Goal: Navigation & Orientation: Find specific page/section

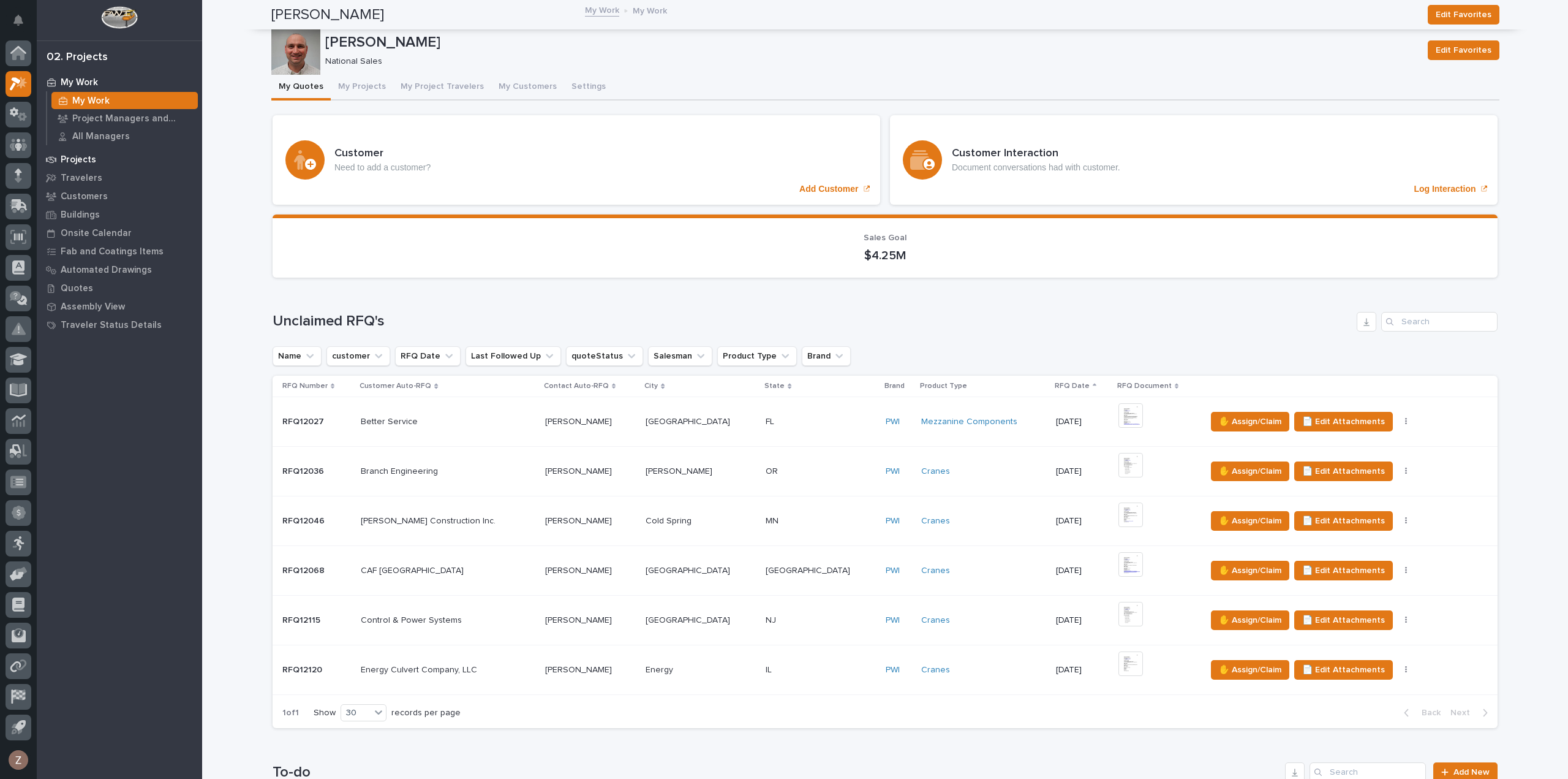
scroll to position [613, 0]
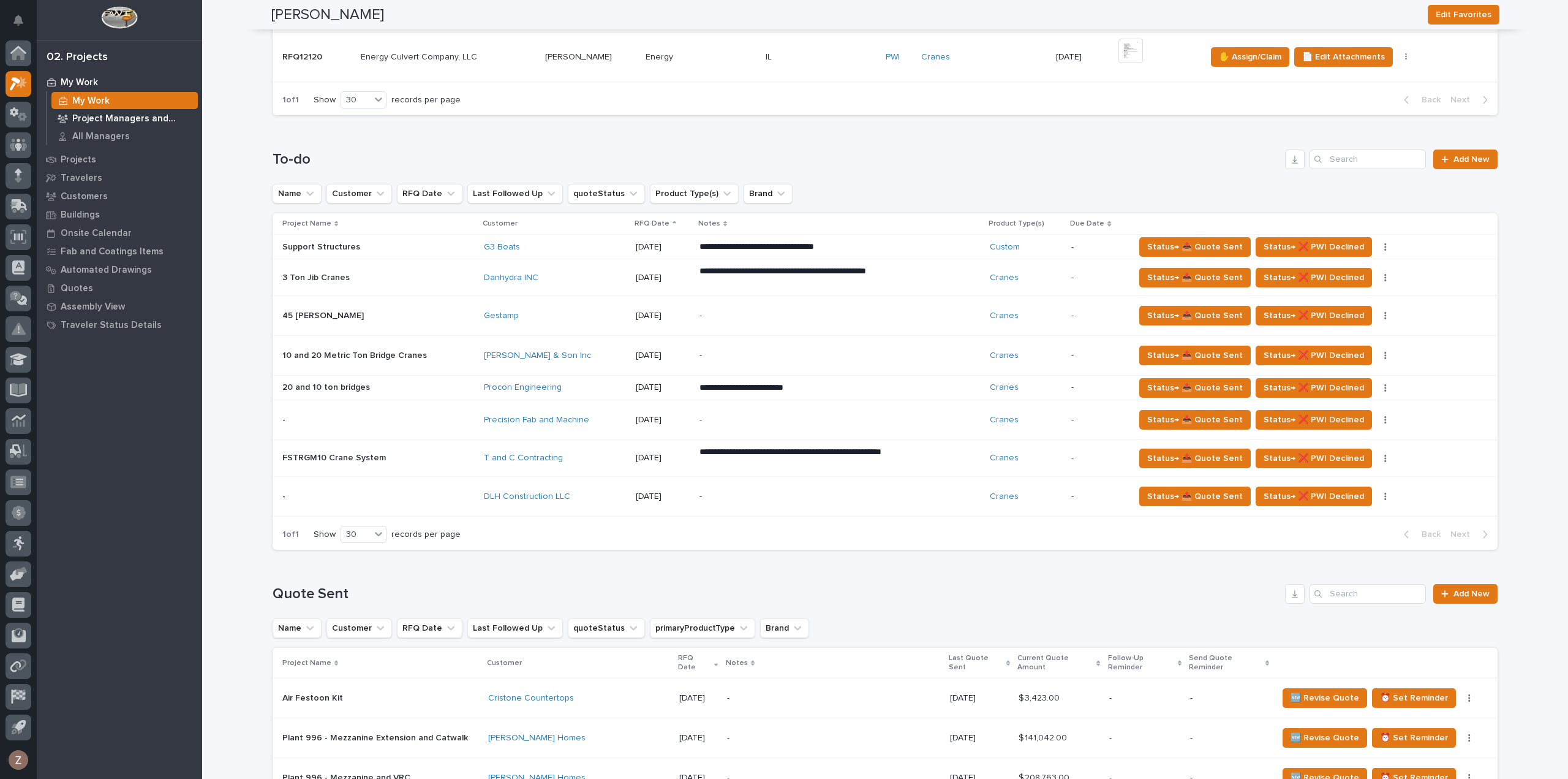
click at [122, 118] on p "Project Managers and Engineers" at bounding box center [133, 118] width 121 height 11
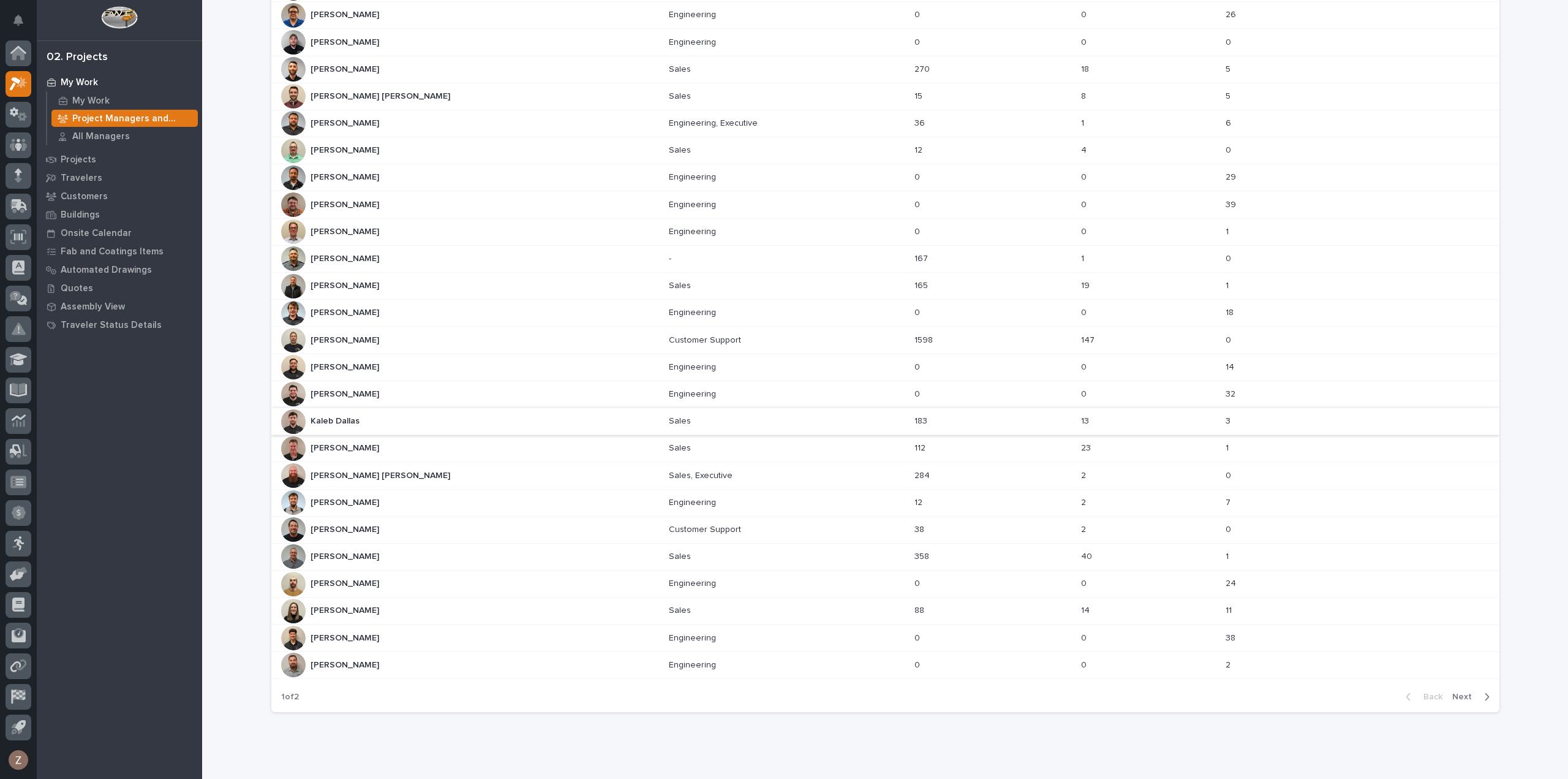
scroll to position [277, 0]
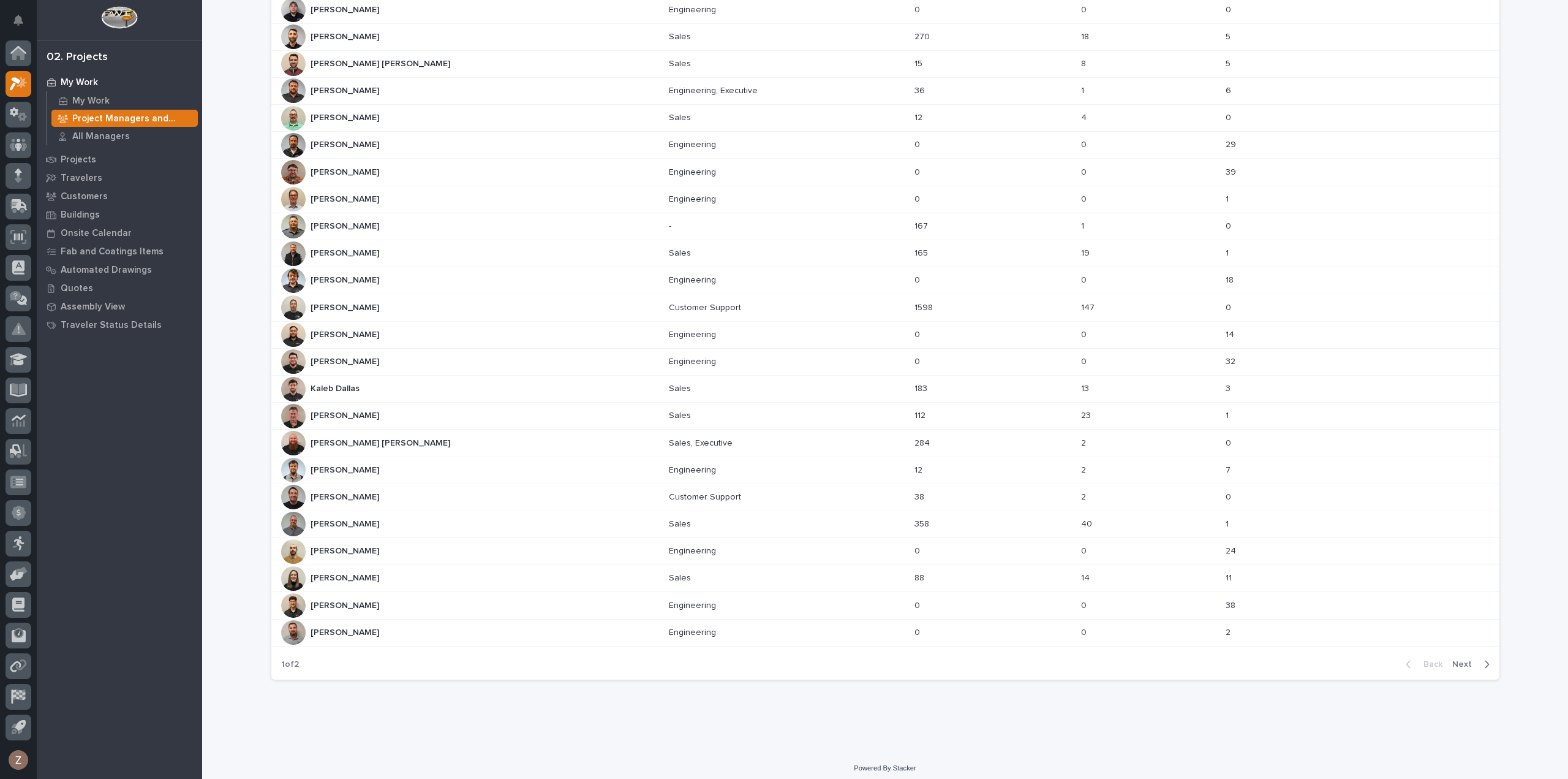
click at [1454, 659] on span "Next" at bounding box center [1465, 664] width 27 height 11
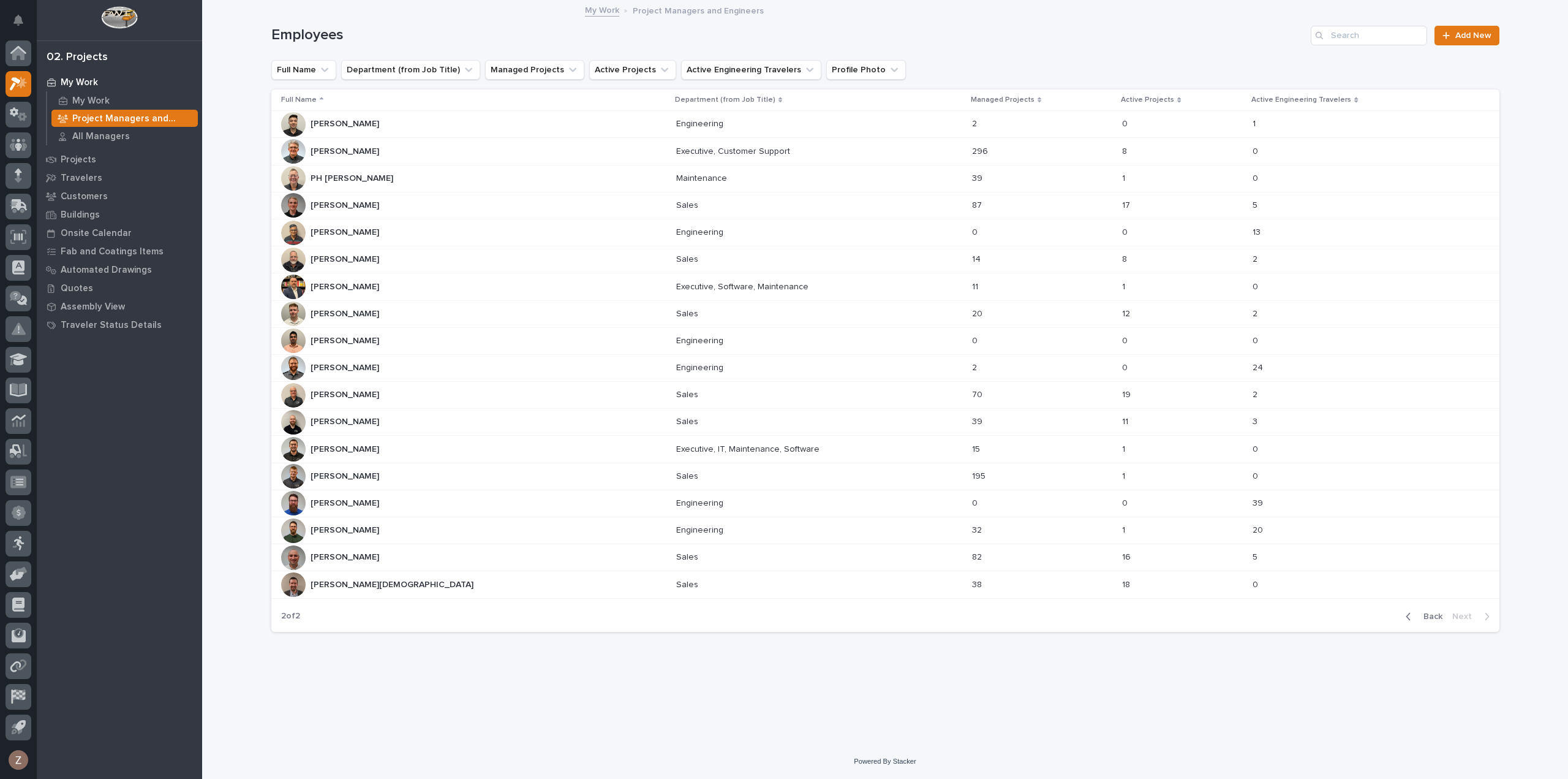
click at [357, 581] on div "[PERSON_NAME][DEMOGRAPHIC_DATA] [PERSON_NAME][DEMOGRAPHIC_DATA]" at bounding box center [474, 585] width 386 height 25
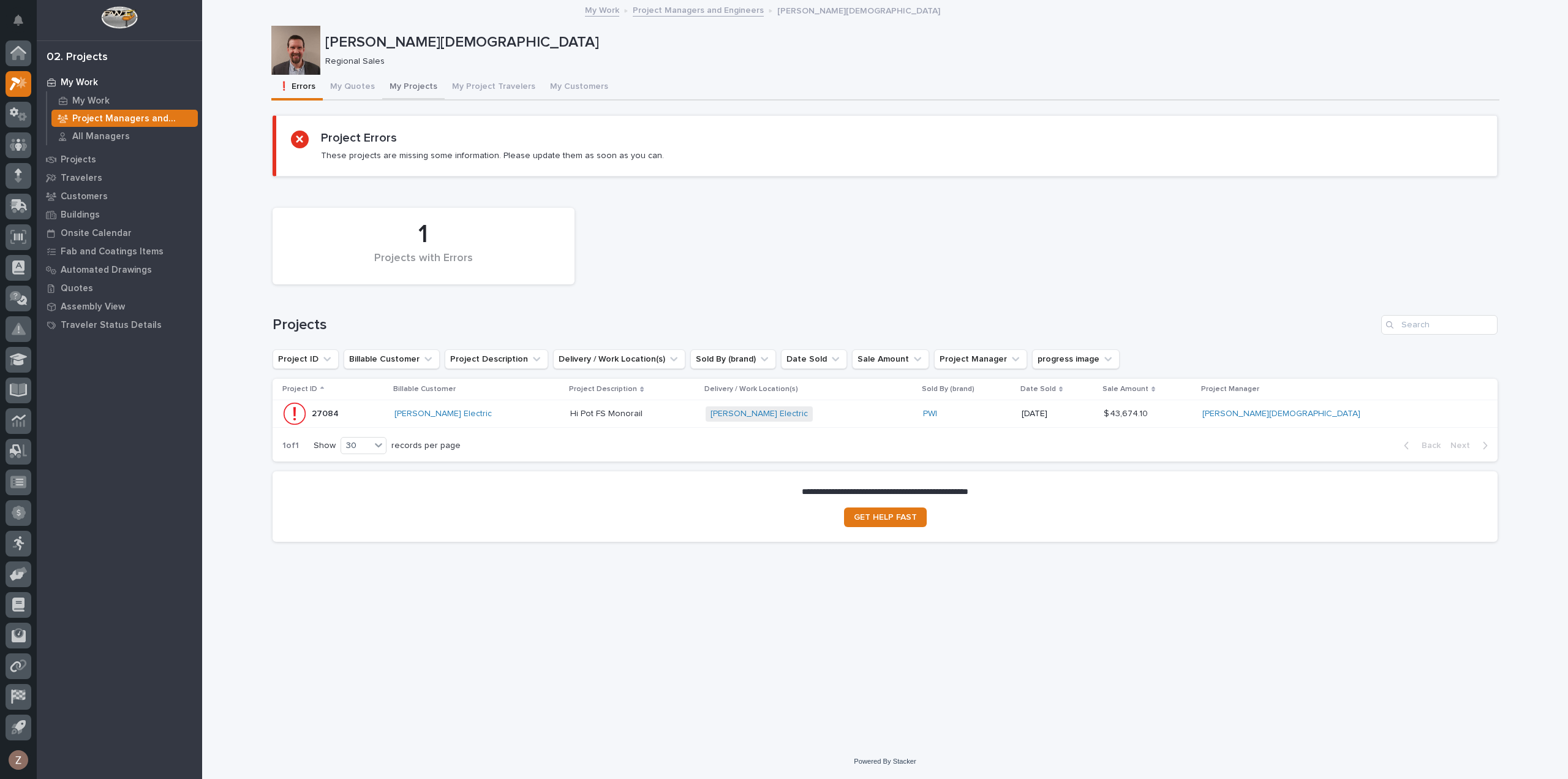
click at [398, 86] on button "My Projects" at bounding box center [413, 88] width 63 height 26
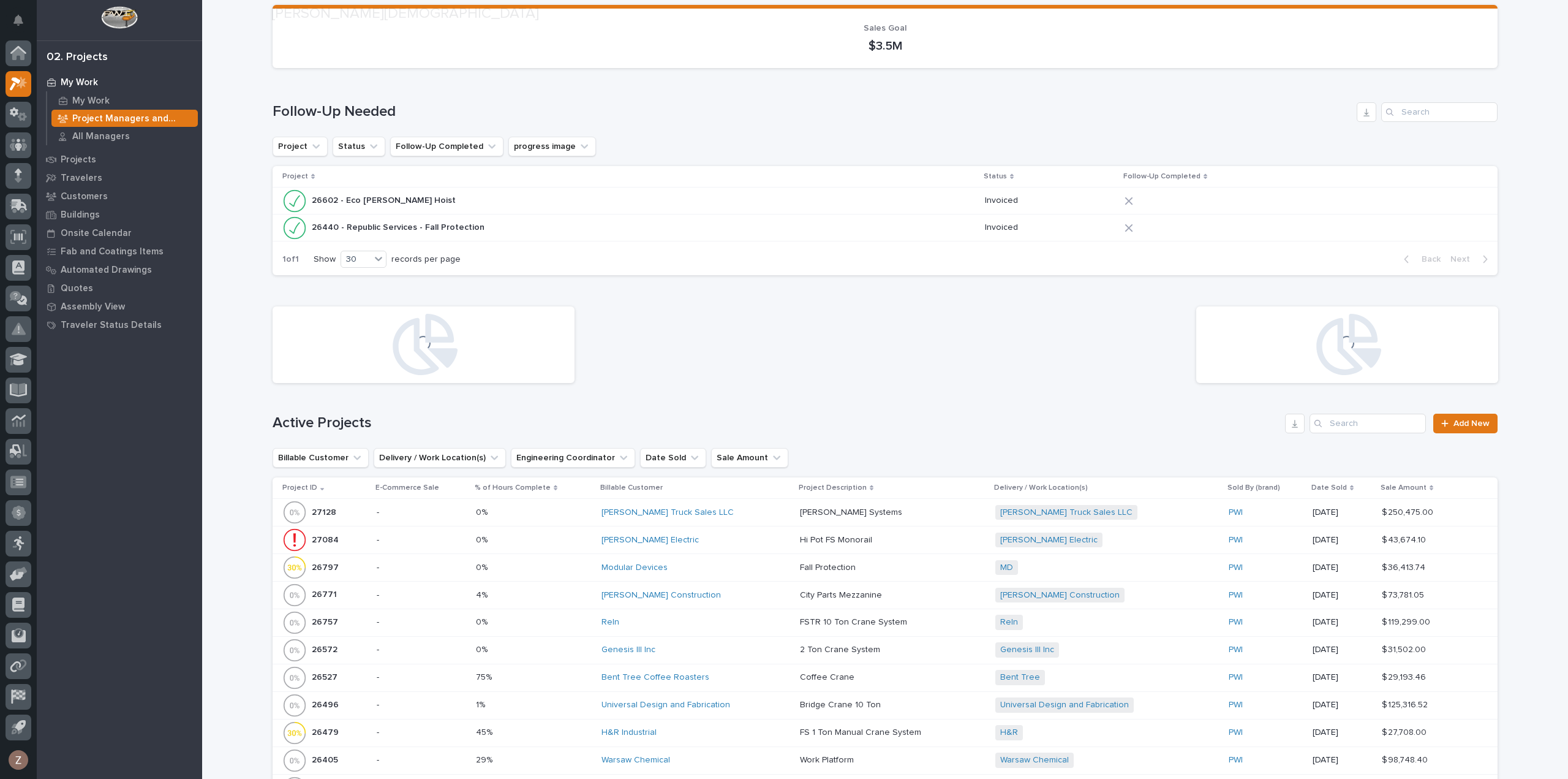
scroll to position [245, 0]
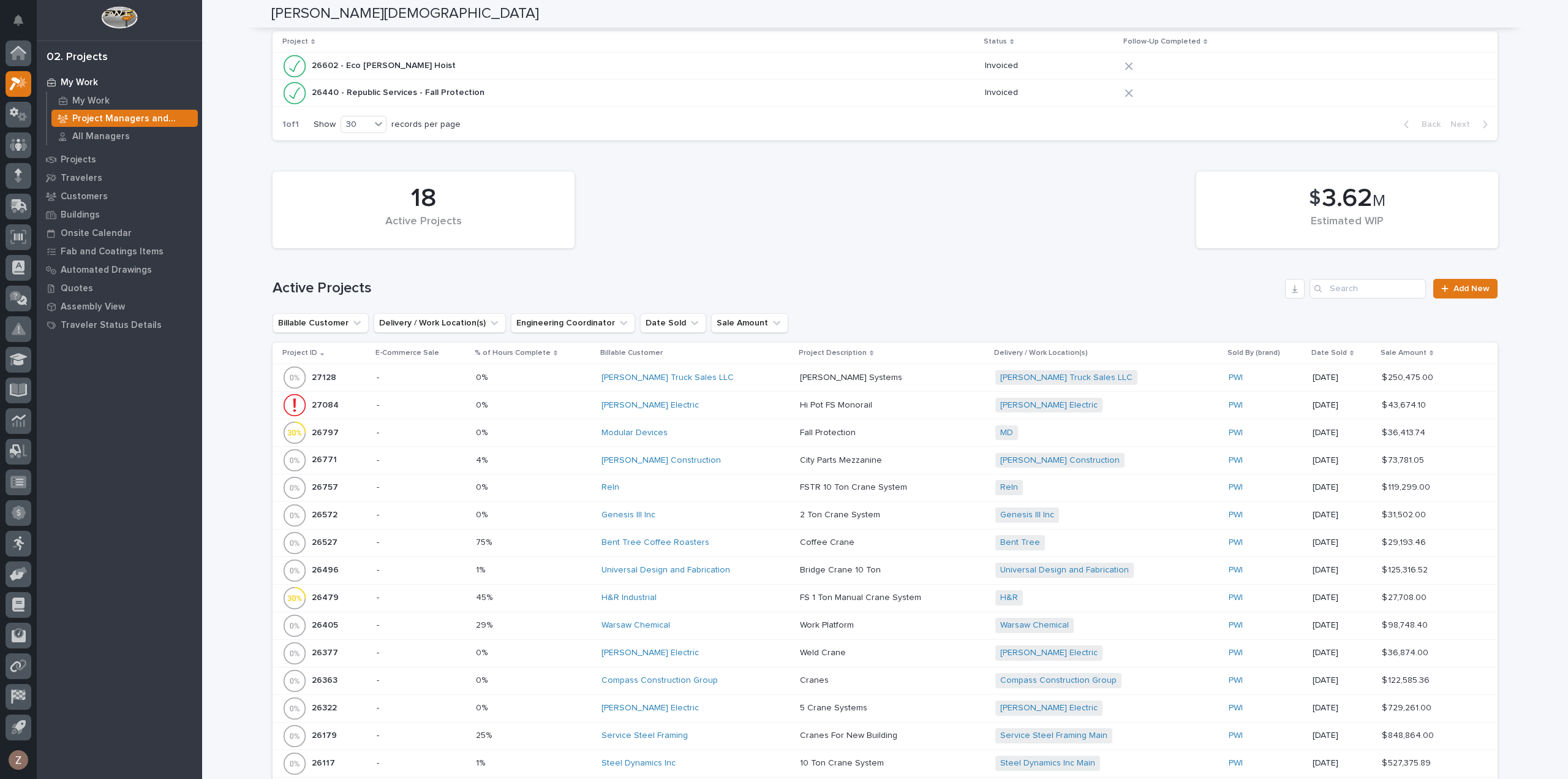
click at [773, 379] on div "[PERSON_NAME] Truck Sales LLC" at bounding box center [695, 378] width 189 height 10
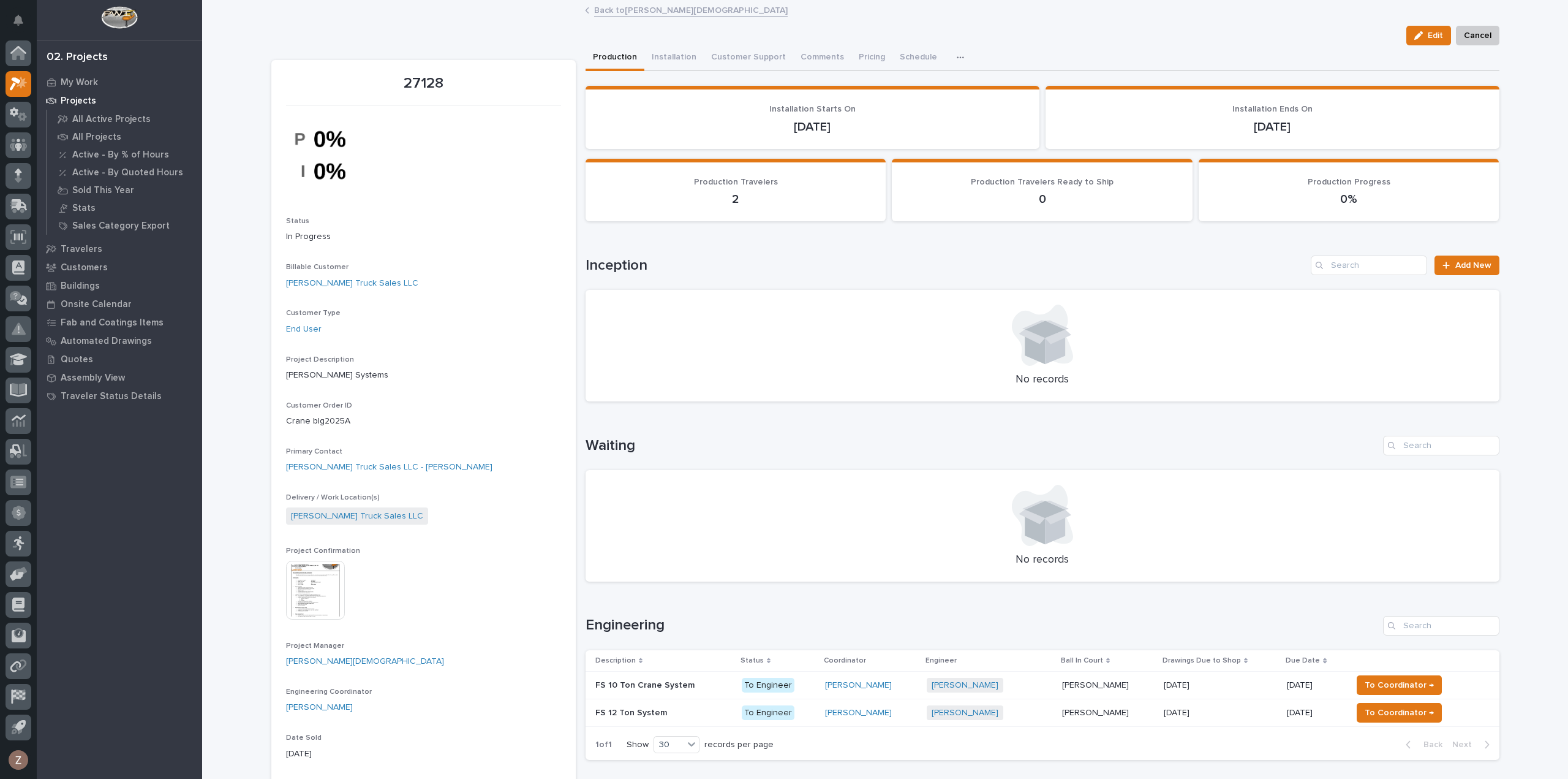
click at [319, 589] on img at bounding box center [315, 590] width 59 height 59
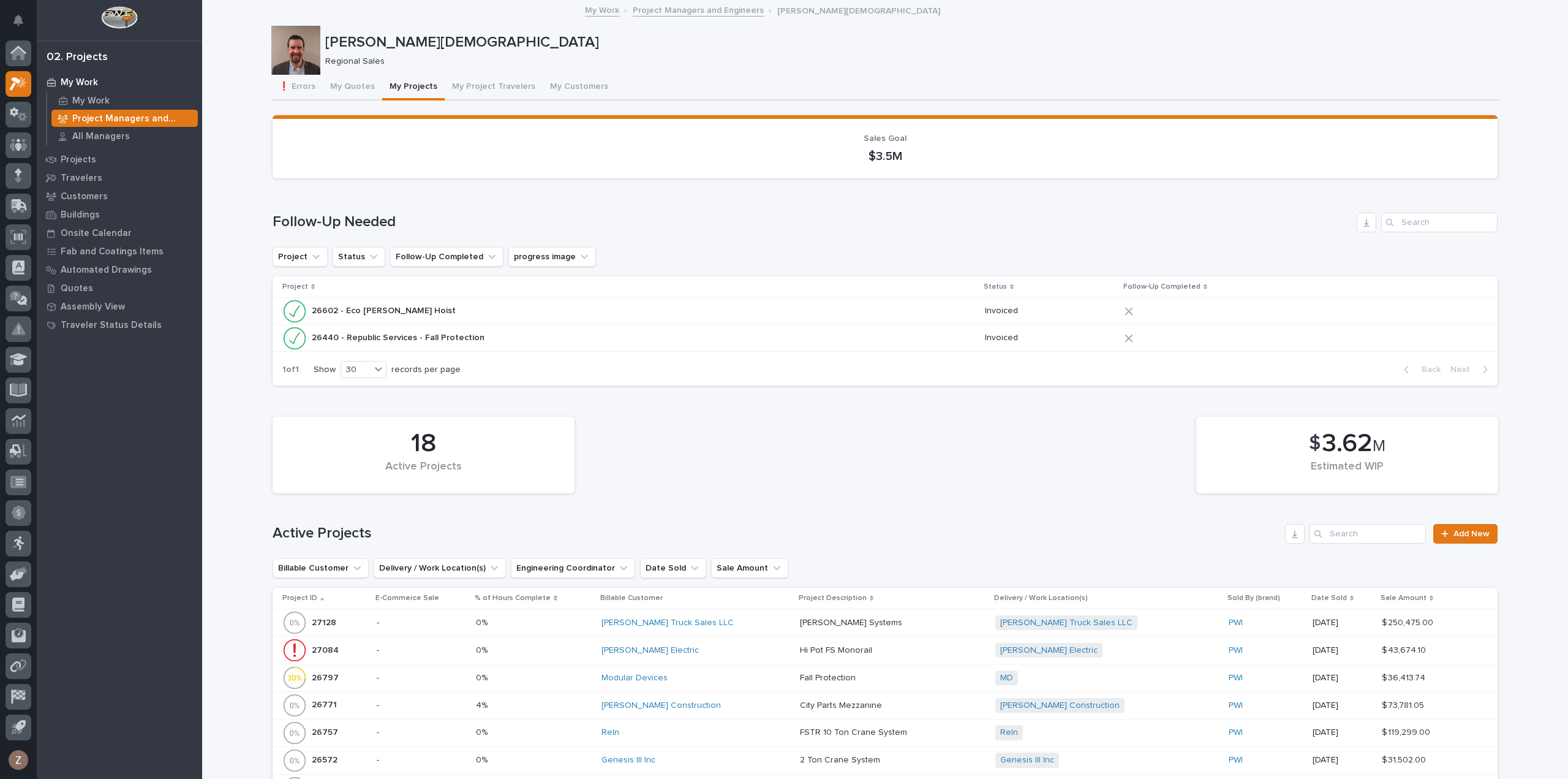
click at [352, 85] on button "My Quotes" at bounding box center [353, 88] width 60 height 26
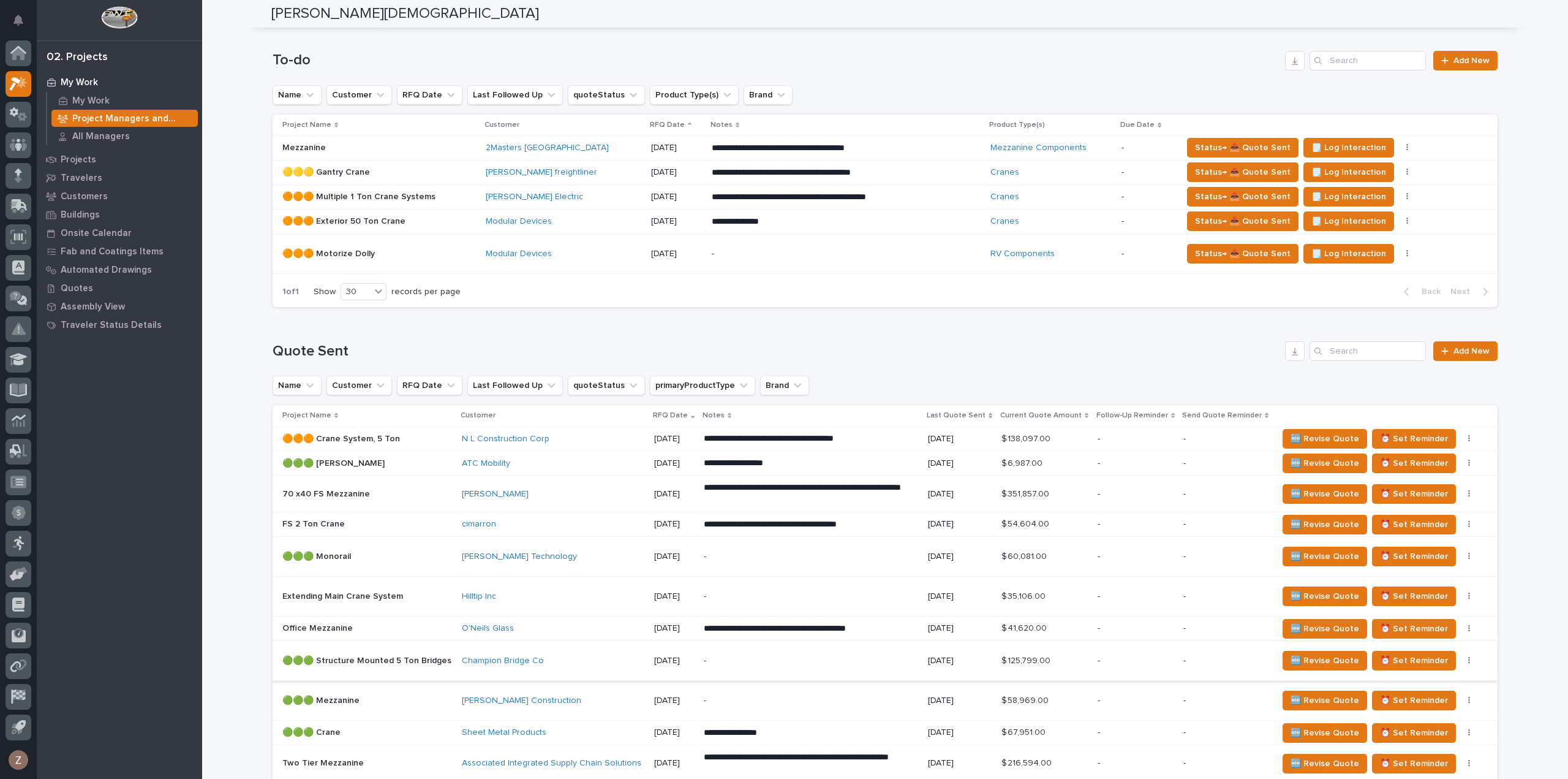
scroll to position [96, 0]
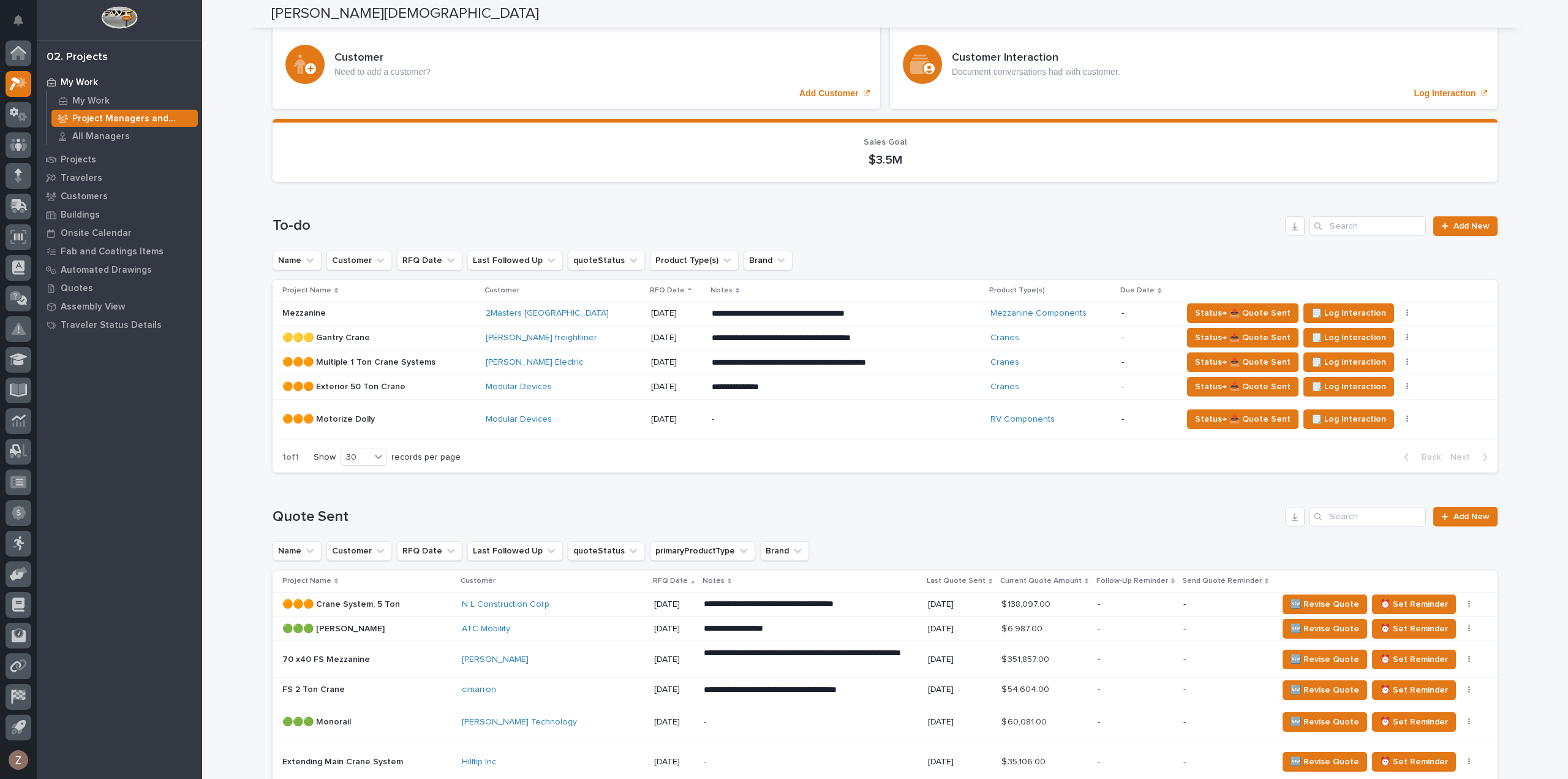
click at [658, 336] on p "[DATE]" at bounding box center [676, 338] width 52 height 10
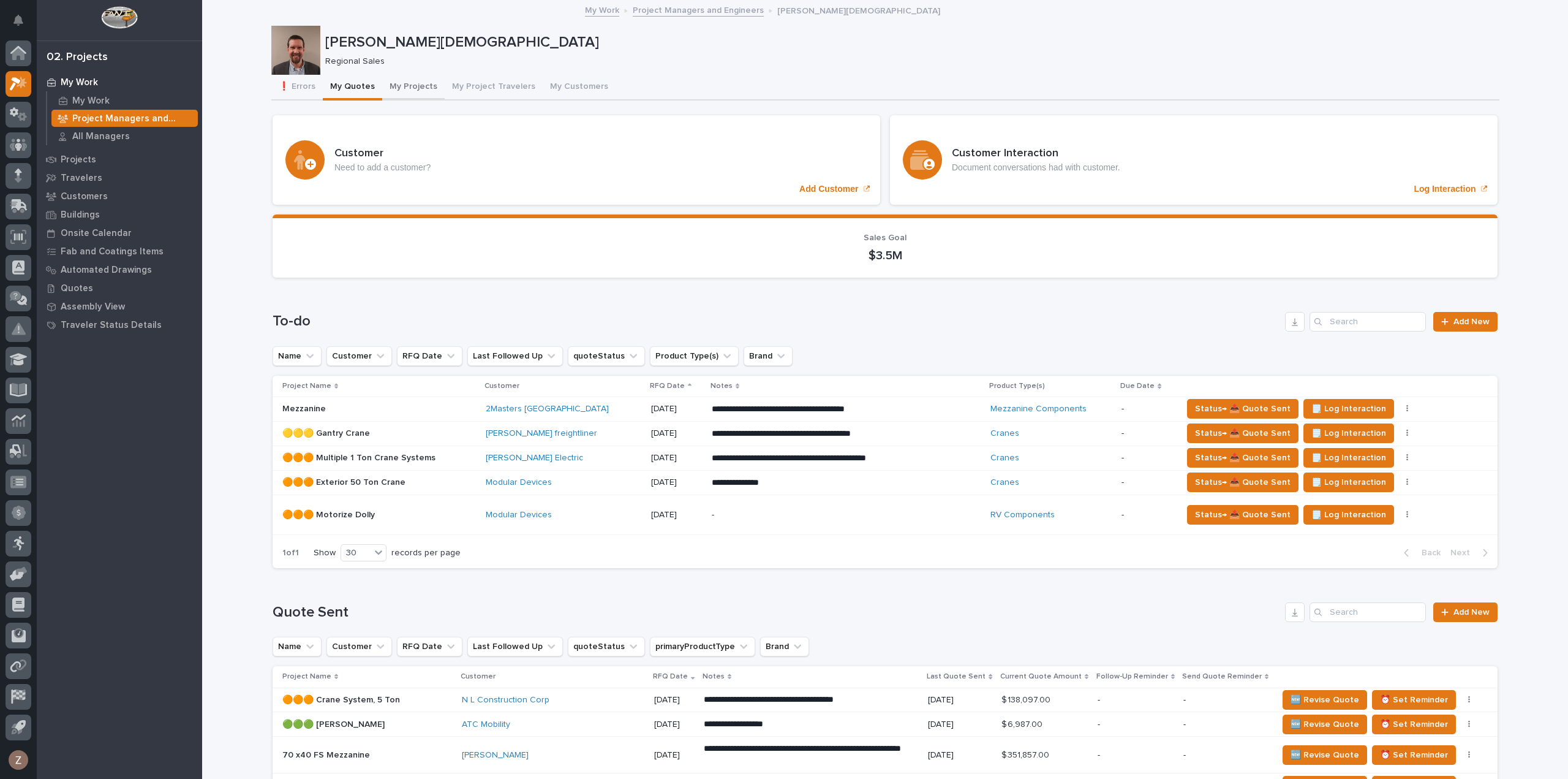
click at [407, 91] on button "My Projects" at bounding box center [413, 88] width 63 height 26
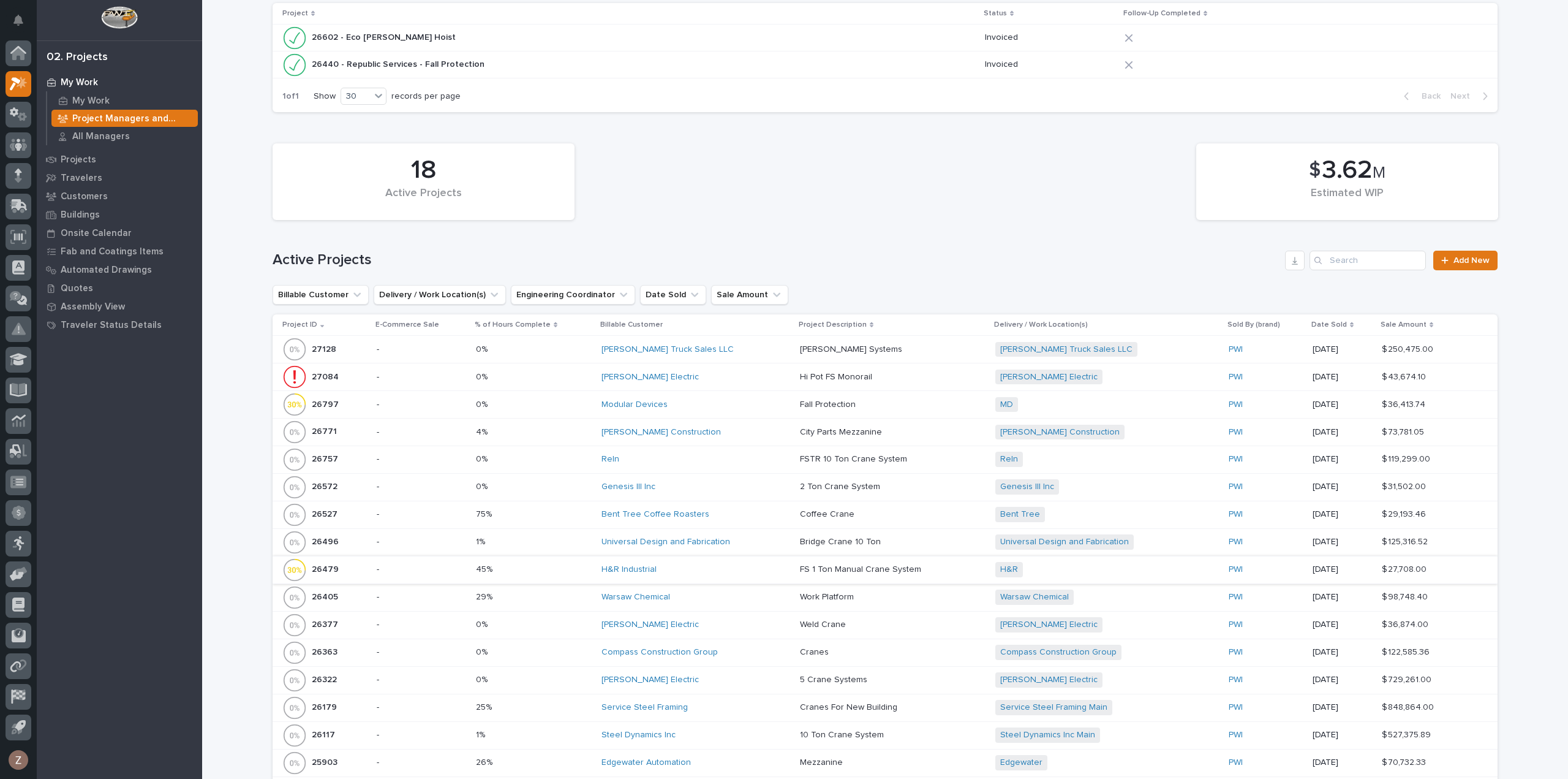
scroll to position [429, 0]
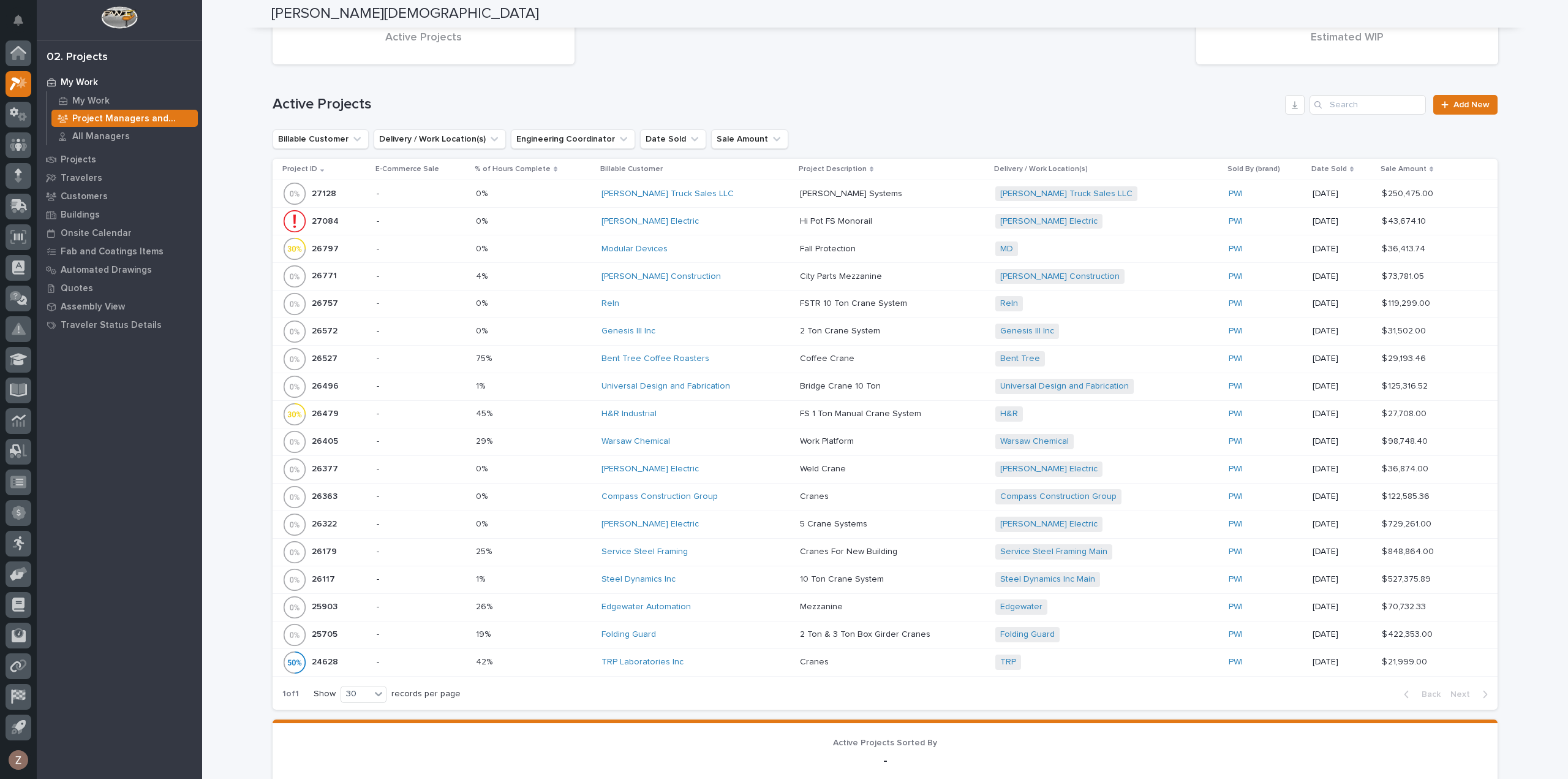
click at [745, 520] on div "[PERSON_NAME] Electric" at bounding box center [695, 524] width 189 height 10
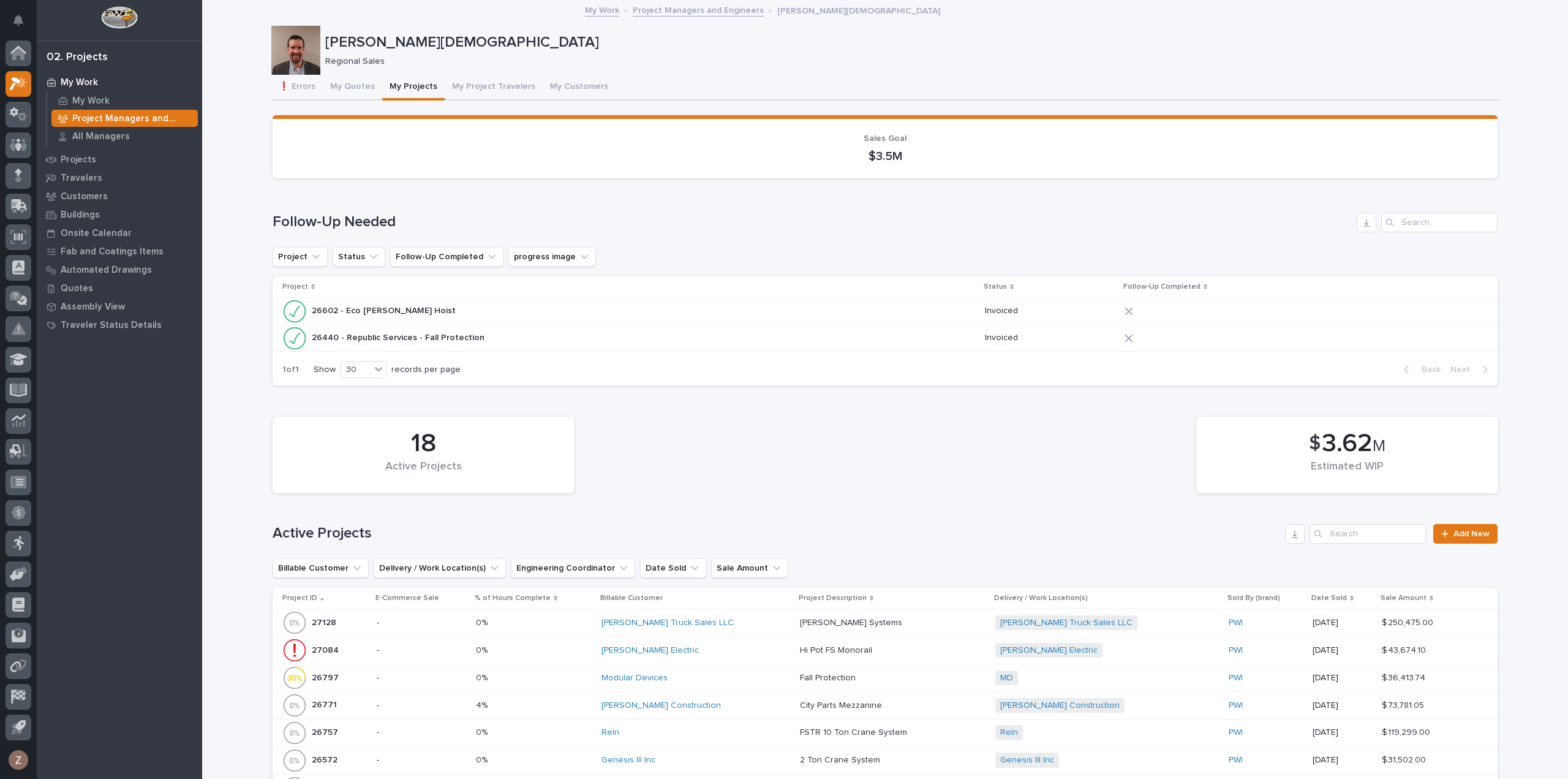
scroll to position [429, 0]
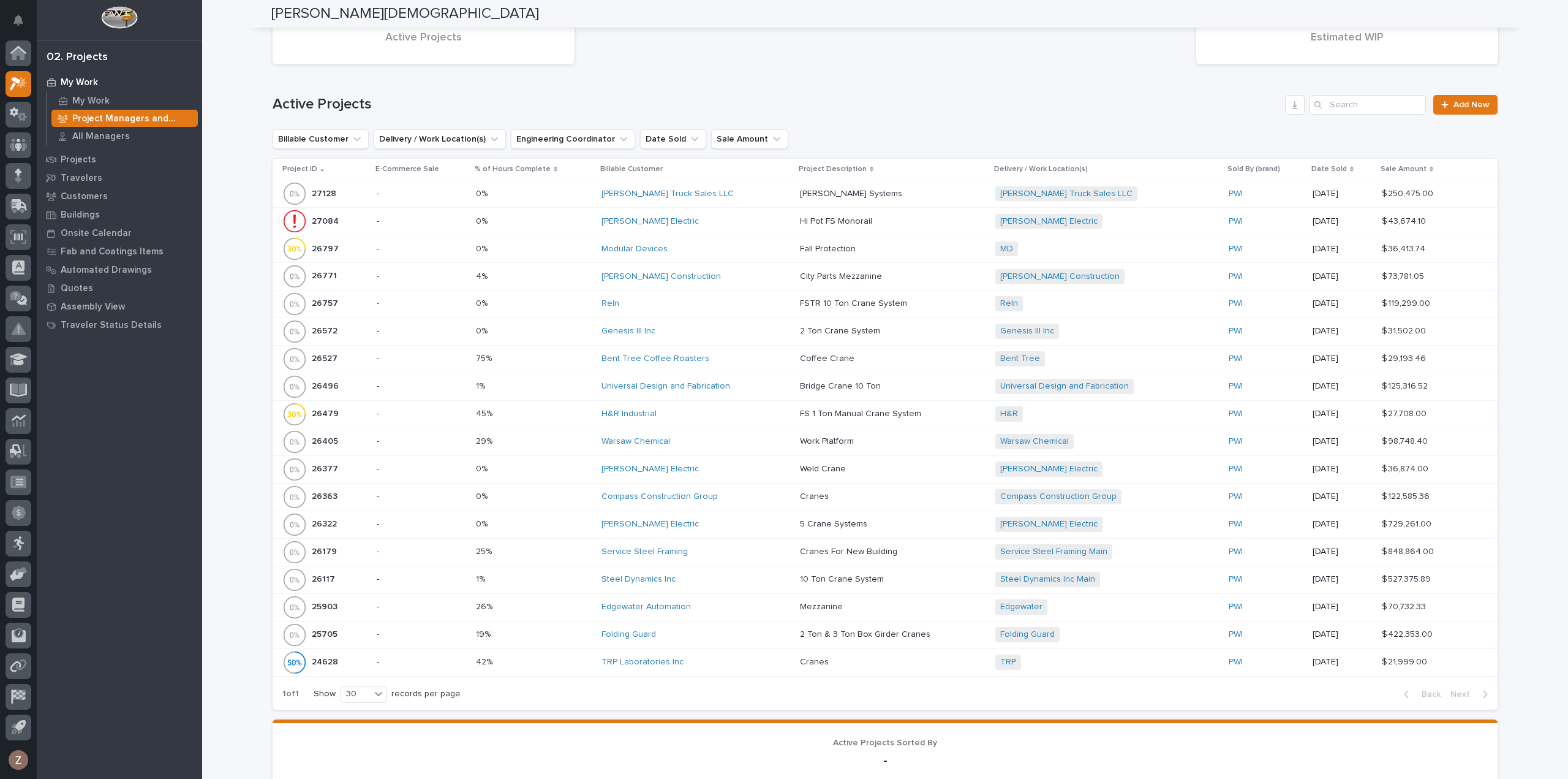
click at [734, 578] on div "Steel Dynamics Inc" at bounding box center [695, 579] width 189 height 10
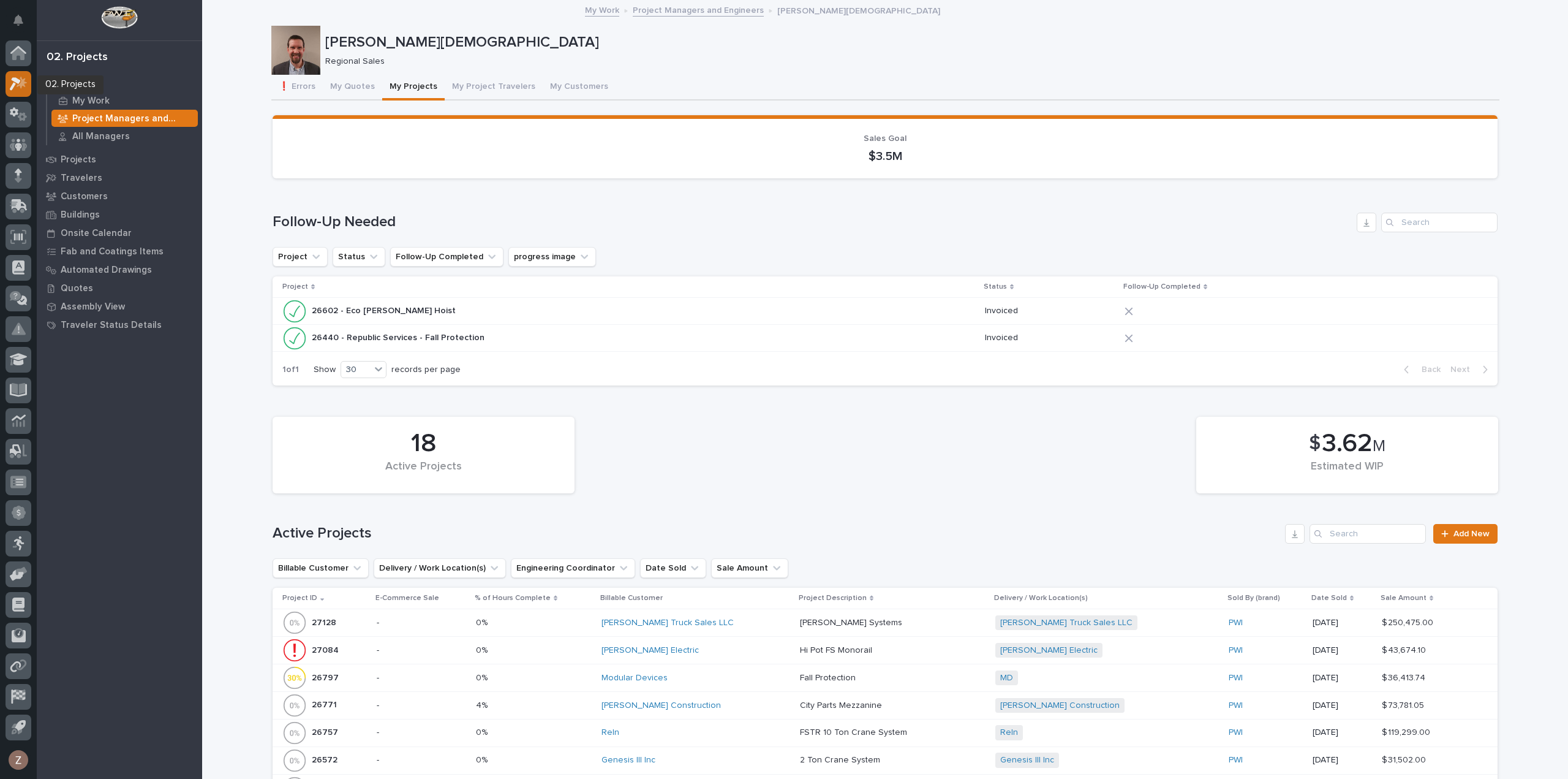
click at [20, 77] on icon at bounding box center [18, 83] width 17 height 14
